Goal: Information Seeking & Learning: Check status

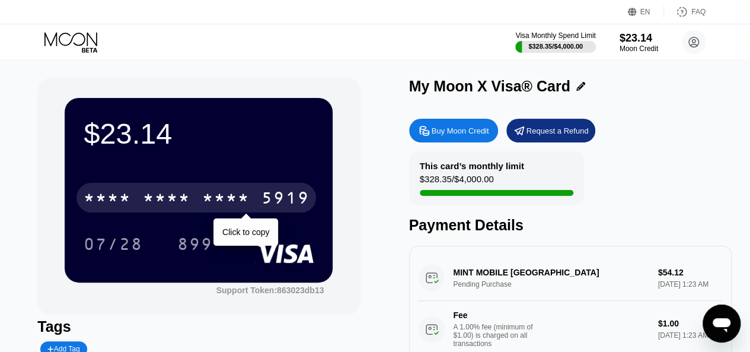
click at [272, 193] on div "5919" at bounding box center [285, 199] width 47 height 19
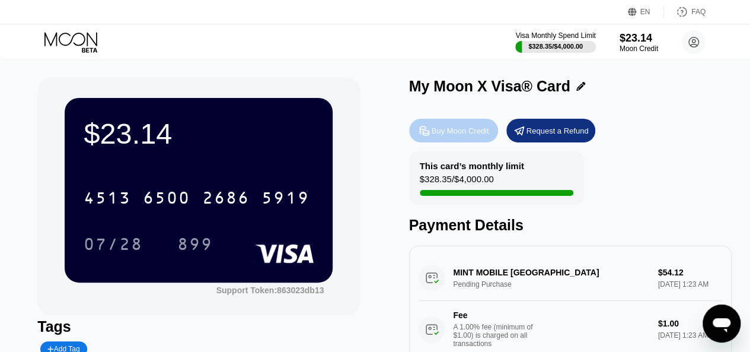
click at [457, 129] on div "Buy Moon Credit" at bounding box center [461, 131] width 58 height 10
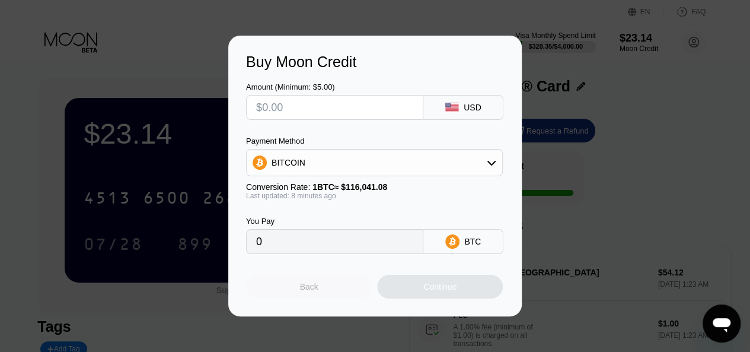
click at [312, 298] on div "Back" at bounding box center [309, 287] width 126 height 24
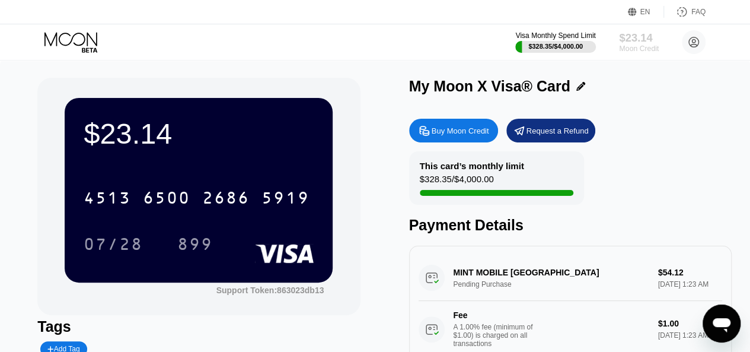
click at [633, 37] on div "$23.14" at bounding box center [639, 37] width 40 height 12
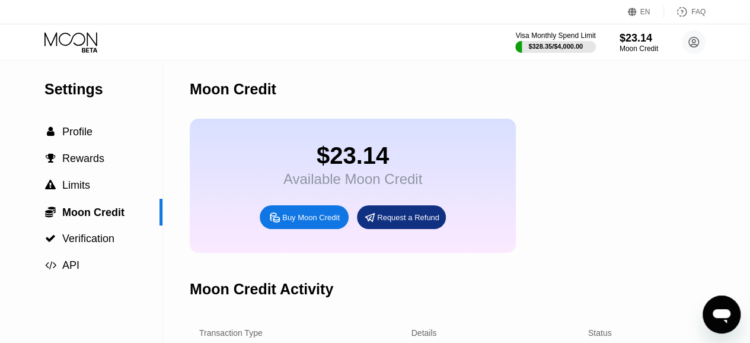
click at [75, 30] on div "Visa Monthly Spend Limit $328.35 / $4,000.00 $23.14 Moon Credit Susan Ralphs su…" at bounding box center [375, 42] width 750 height 36
click at [72, 33] on icon at bounding box center [71, 42] width 55 height 21
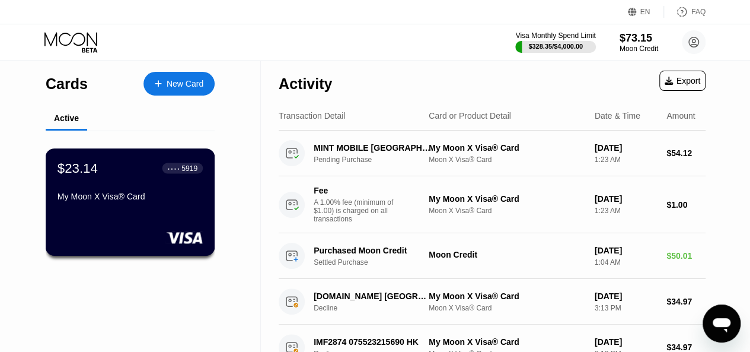
click at [159, 197] on div "My Moon X Visa® Card" at bounding box center [130, 196] width 145 height 9
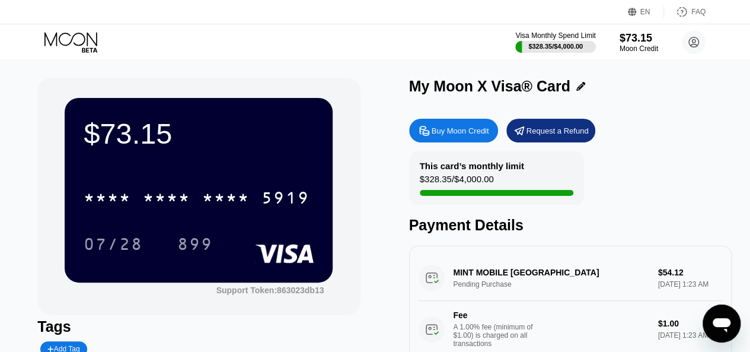
click at [206, 166] on div "$73.15 * * * * * * * * * * * * 5919 07/28 899" at bounding box center [199, 190] width 268 height 184
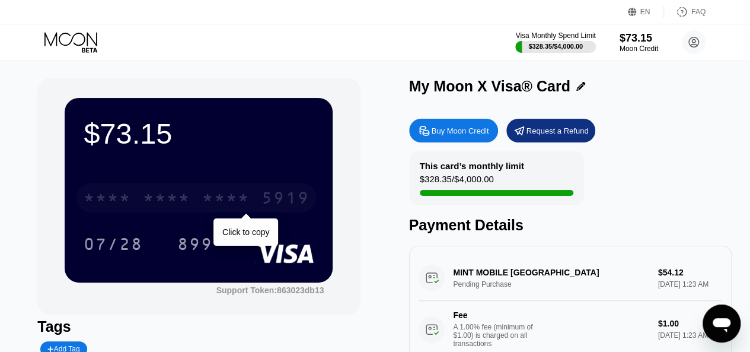
click at [292, 193] on div "5919" at bounding box center [285, 199] width 47 height 19
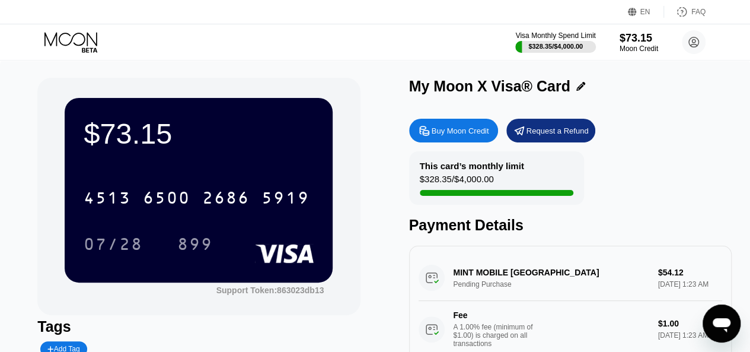
click at [134, 107] on div "$73.15 4513 6500 2686 5919 07/28 899" at bounding box center [199, 190] width 268 height 184
